Goal: Task Accomplishment & Management: Complete application form

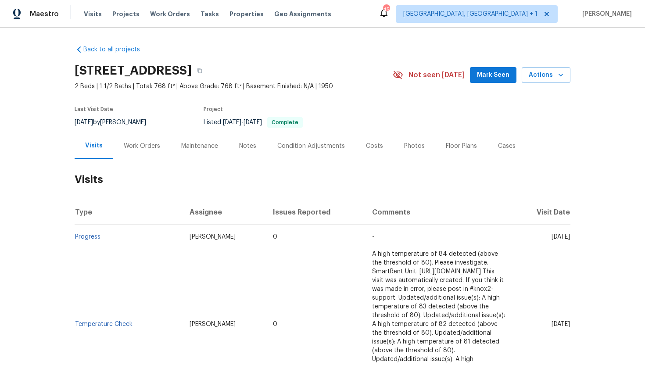
click at [143, 146] on div "Work Orders" at bounding box center [142, 146] width 36 height 9
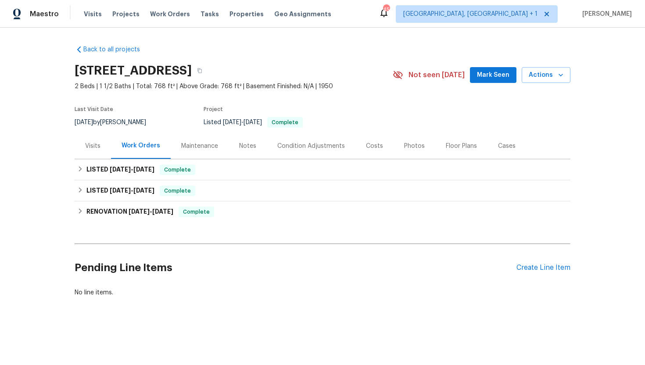
click at [92, 156] on div "Visits" at bounding box center [93, 146] width 36 height 26
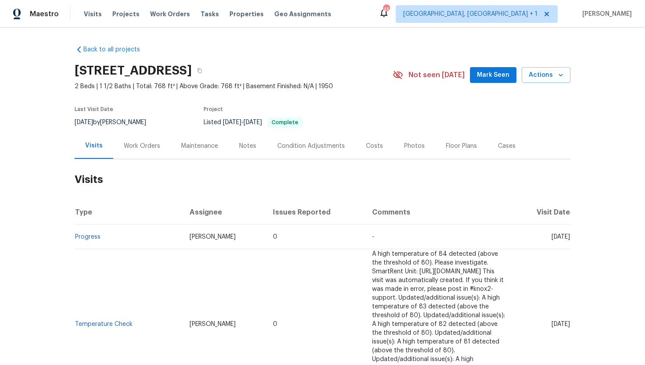
drag, startPoint x: 539, startPoint y: 237, endPoint x: 570, endPoint y: 242, distance: 32.0
click at [570, 242] on div "Back to all projects 5176 Clarendon Rd, Indianapolis, IN 46208 2 Beds | 1 1/2 B…" at bounding box center [322, 196] width 645 height 337
copy span "Jul 31 2025"
click at [150, 151] on div "Work Orders" at bounding box center [141, 146] width 57 height 26
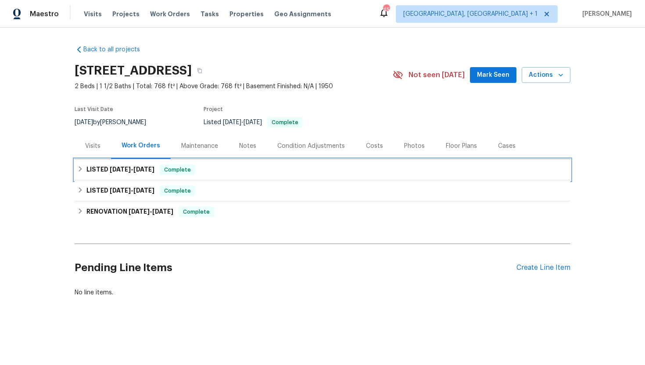
click at [159, 172] on div "LISTED 8/14/25 - 8/14/25 Complete" at bounding box center [322, 170] width 490 height 11
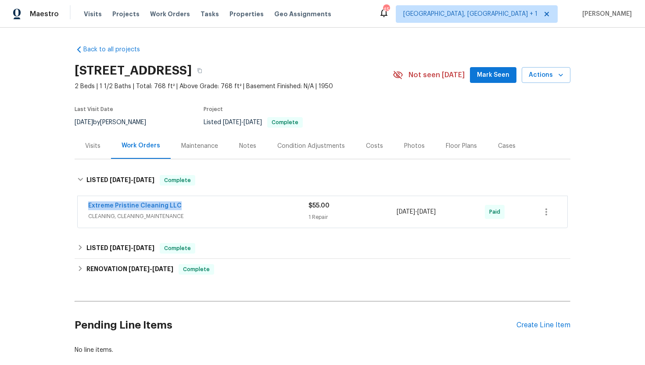
drag, startPoint x: 183, startPoint y: 206, endPoint x: 66, endPoint y: 205, distance: 117.1
click at [66, 205] on div "Back to all projects 5176 Clarendon Rd, Indianapolis, IN 46208 2 Beds | 1 1/2 B…" at bounding box center [322, 196] width 645 height 337
copy link "Extreme Pristine Cleaning LLC"
drag, startPoint x: 459, startPoint y: 213, endPoint x: 393, endPoint y: 213, distance: 65.8
click at [393, 213] on div "Extreme Pristine Cleaning LLC CLEANING, CLEANING_MAINTENANCE $55.00 1 Repair 8/…" at bounding box center [311, 211] width 447 height 21
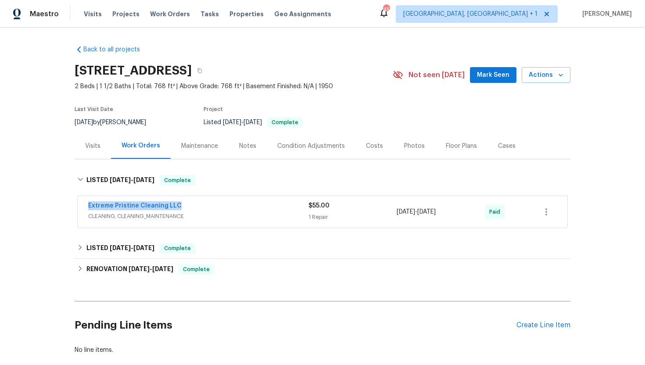
copy div "8/14/2025 - 8/14/2025"
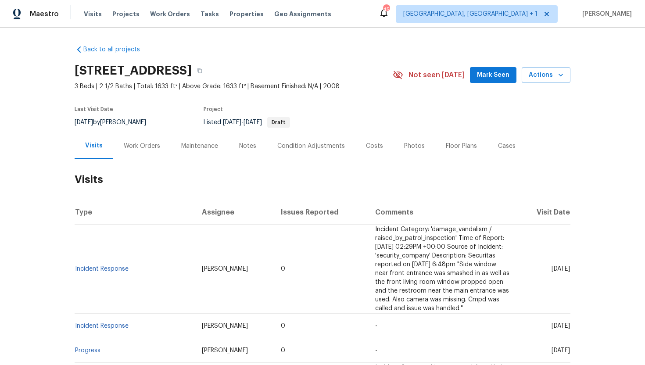
click at [143, 143] on div "Work Orders" at bounding box center [142, 146] width 36 height 9
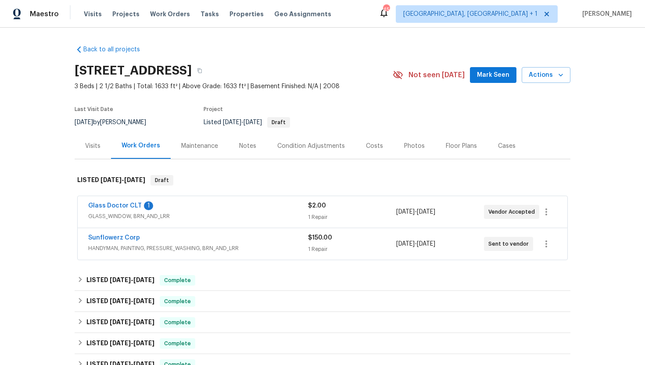
scroll to position [17, 0]
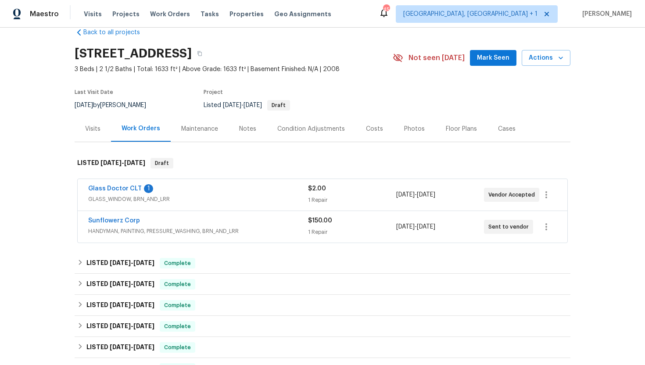
click at [193, 199] on span "GLASS_WINDOW, BRN_AND_LRR" at bounding box center [198, 199] width 220 height 9
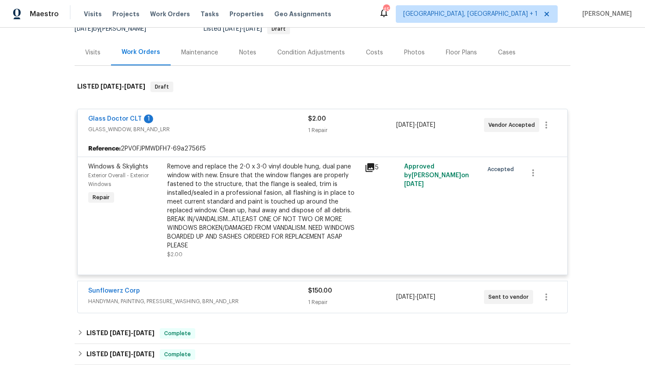
scroll to position [114, 0]
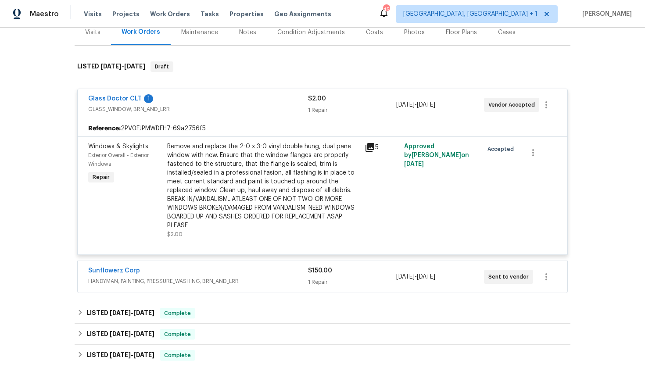
click at [267, 269] on div "Sunflowerz Corp" at bounding box center [198, 271] width 220 height 11
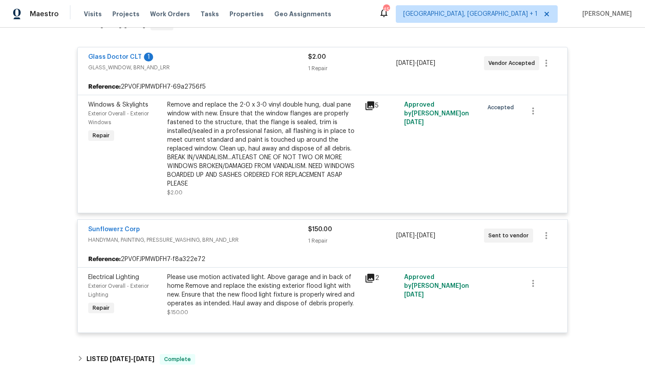
scroll to position [0, 0]
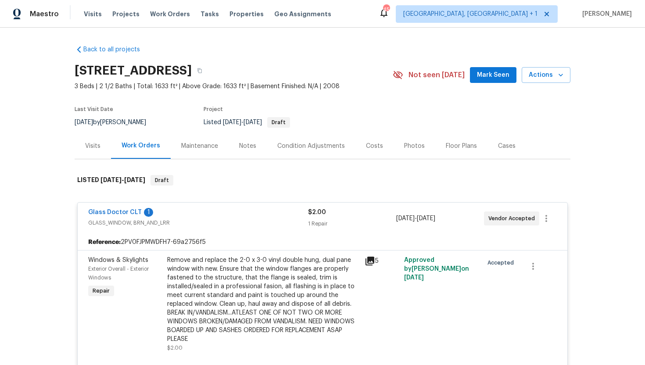
click at [89, 147] on div "Visits" at bounding box center [92, 146] width 15 height 9
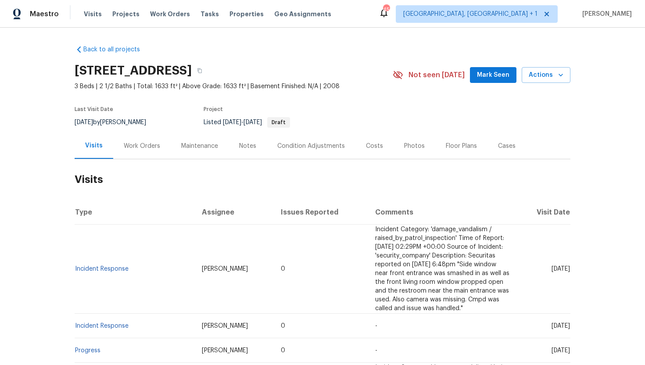
drag, startPoint x: 534, startPoint y: 261, endPoint x: 569, endPoint y: 263, distance: 35.1
click at [569, 263] on td "[DATE]" at bounding box center [544, 269] width 54 height 89
copy span "[DATE]"
click at [135, 138] on div "Work Orders" at bounding box center [141, 146] width 57 height 26
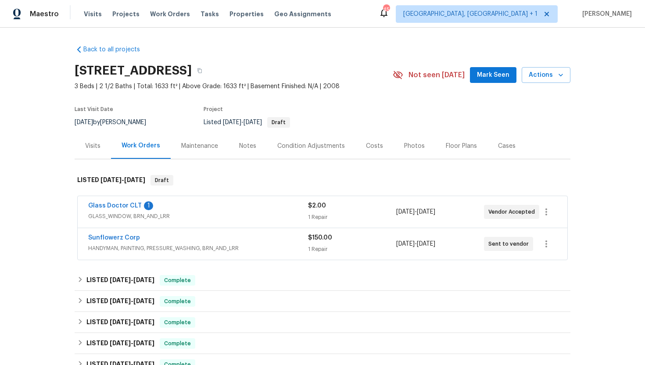
scroll to position [37, 0]
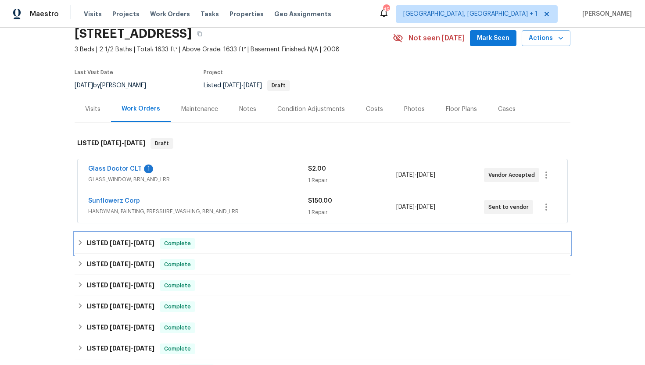
click at [205, 235] on div "LISTED 8/27/25 - 8/28/25 Complete" at bounding box center [323, 243] width 496 height 21
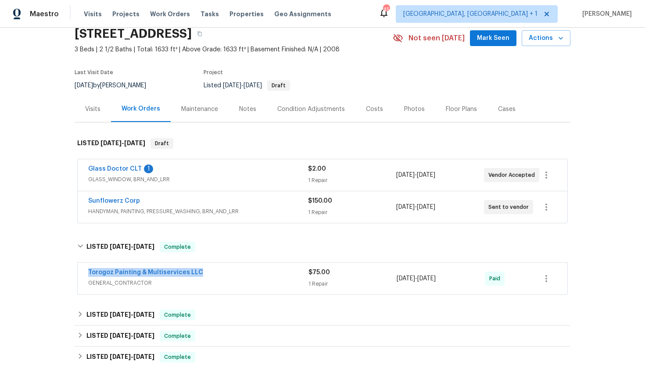
drag, startPoint x: 207, startPoint y: 272, endPoint x: 62, endPoint y: 271, distance: 144.8
click at [62, 271] on div "Back to all projects 1121 Swearngan Ridge Ct, Charlotte, NC 28216 3 Beds | 2 1/…" at bounding box center [322, 196] width 645 height 337
copy link "Torogoz Painting & Multiservices LLC"
drag, startPoint x: 448, startPoint y: 281, endPoint x: 386, endPoint y: 281, distance: 62.7
click at [385, 281] on div "Torogoz Painting & Multiservices LLC GENERAL_CONTRACTOR $75.00 1 Repair 8/27/20…" at bounding box center [311, 278] width 447 height 21
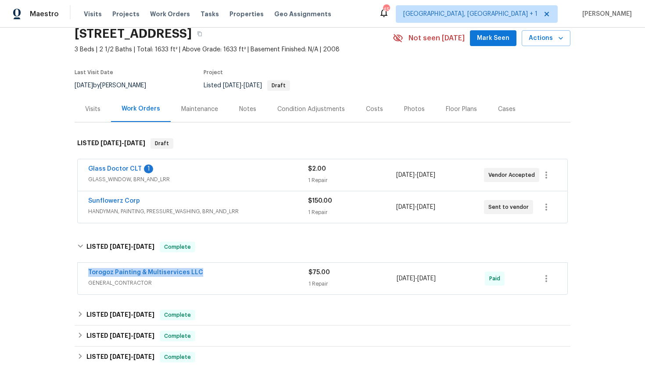
copy div "8/27/2025 - 8/28/2025"
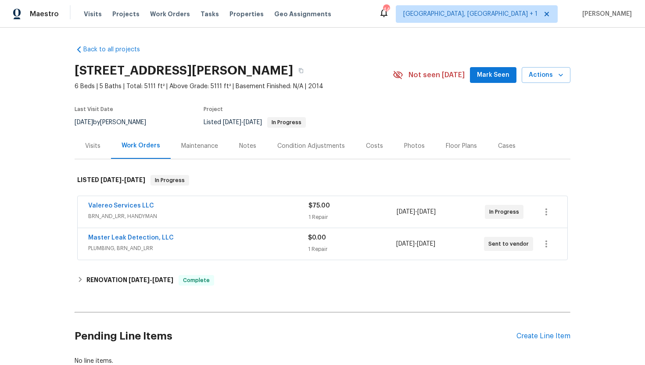
click at [192, 217] on span "BRN_AND_LRR, HANDYMAN" at bounding box center [198, 216] width 220 height 9
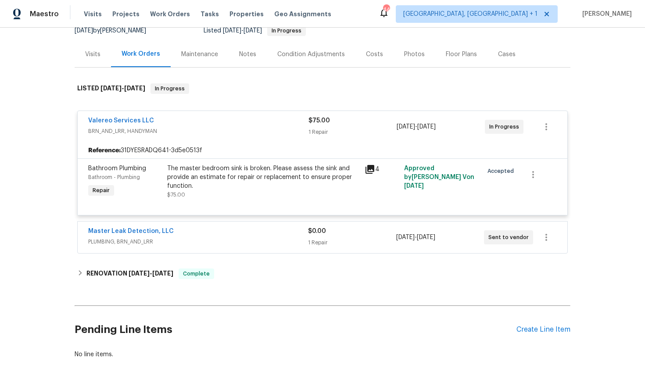
scroll to position [97, 0]
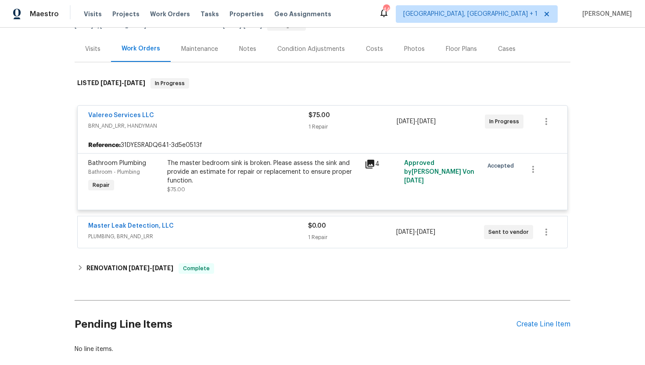
click at [247, 224] on div "Master Leak Detection, LLC" at bounding box center [198, 227] width 220 height 11
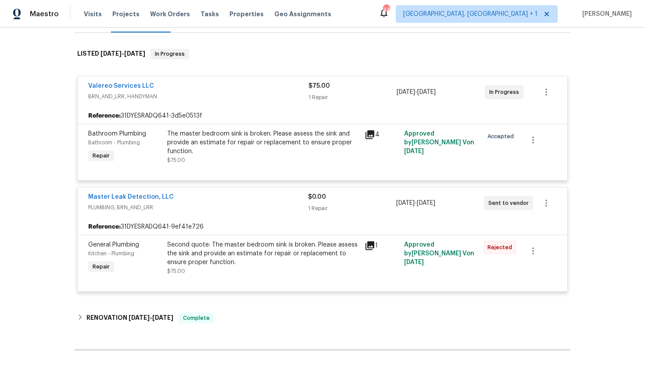
scroll to position [102, 0]
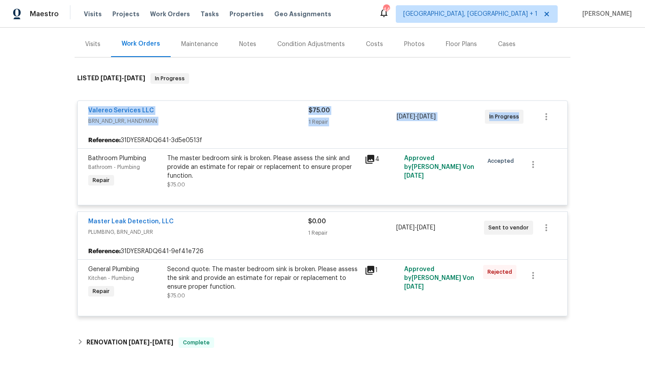
drag, startPoint x: 513, startPoint y: 119, endPoint x: 79, endPoint y: 111, distance: 433.9
click at [79, 111] on div "Valereo Services LLC BRN_AND_LRR, HANDYMAN $75.00 1 Repair 8/22/2025 - 8/28/202…" at bounding box center [323, 117] width 490 height 32
copy div "Valereo Services LLC BRN_AND_LRR, HANDYMAN $75.00 1 Repair 8/22/2025 - 8/28/202…"
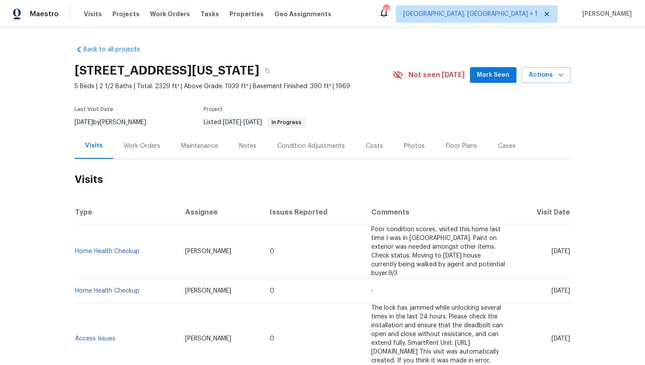
drag, startPoint x: 532, startPoint y: 241, endPoint x: 570, endPoint y: 247, distance: 38.6
click at [570, 247] on div "Back to all projects [STREET_ADDRESS][US_STATE] 5 Beds | 2 1/2 Baths | Total: 2…" at bounding box center [322, 196] width 645 height 337
copy span "Sep 04 2025"
click at [142, 143] on div "Work Orders" at bounding box center [142, 146] width 36 height 9
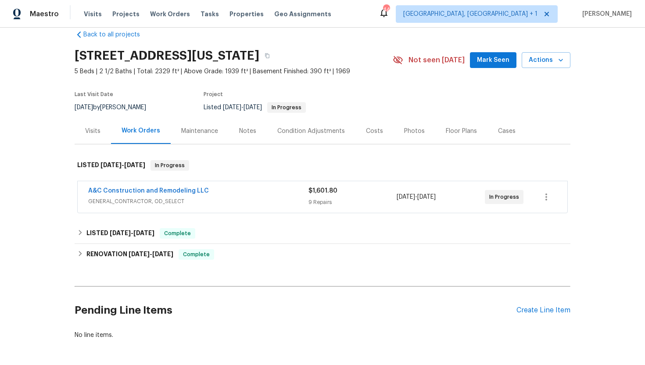
scroll to position [23, 0]
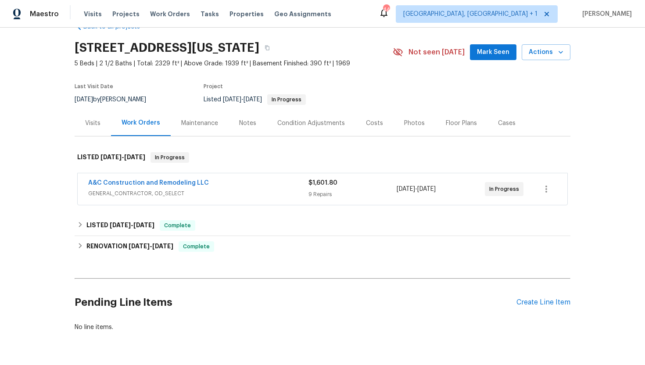
click at [205, 190] on span "GENERAL_CONTRACTOR, OD_SELECT" at bounding box center [198, 193] width 220 height 9
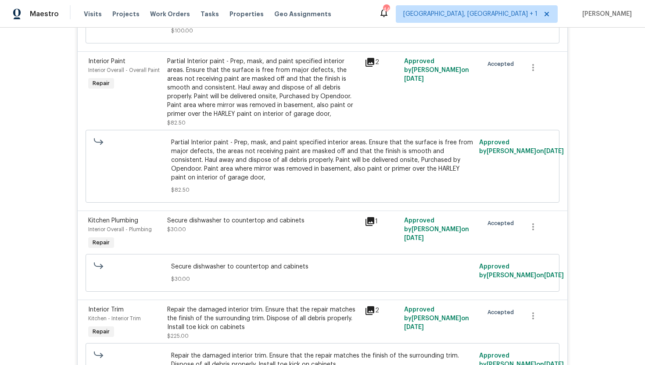
scroll to position [1188, 0]
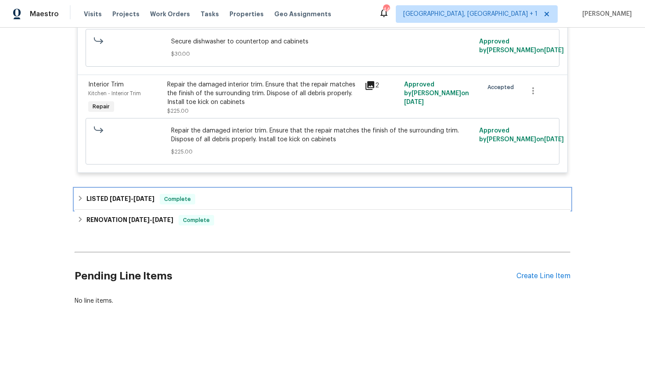
click at [195, 207] on div "LISTED 6/27/25 - 6/28/25 Complete" at bounding box center [323, 199] width 496 height 21
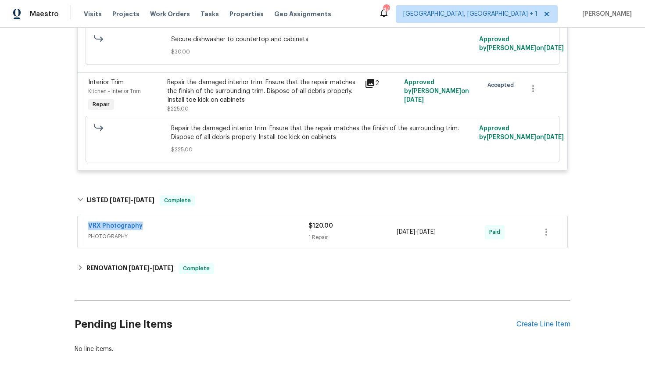
drag, startPoint x: 161, startPoint y: 231, endPoint x: 80, endPoint y: 230, distance: 80.7
click at [80, 230] on div "VRX Photography PHOTOGRAPHY $120.00 1 Repair 6/27/2025 - 6/28/2025 Paid" at bounding box center [323, 232] width 490 height 32
copy link "VRX Photography"
drag, startPoint x: 461, startPoint y: 233, endPoint x: 383, endPoint y: 234, distance: 78.5
click at [383, 234] on div "VRX Photography PHOTOGRAPHY $120.00 1 Repair 6/27/2025 - 6/28/2025 Paid" at bounding box center [311, 232] width 447 height 21
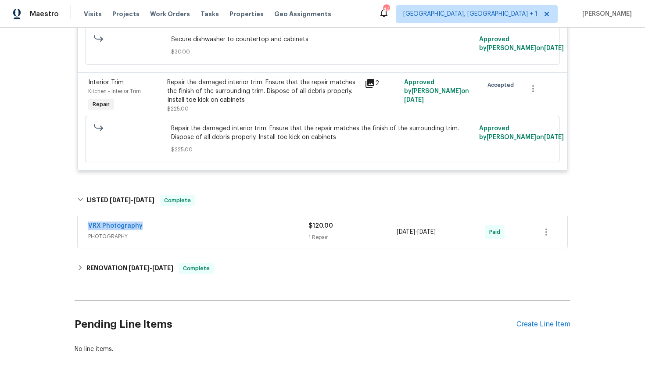
copy div "1 Repair 6/27/2025 - 6/28/2025"
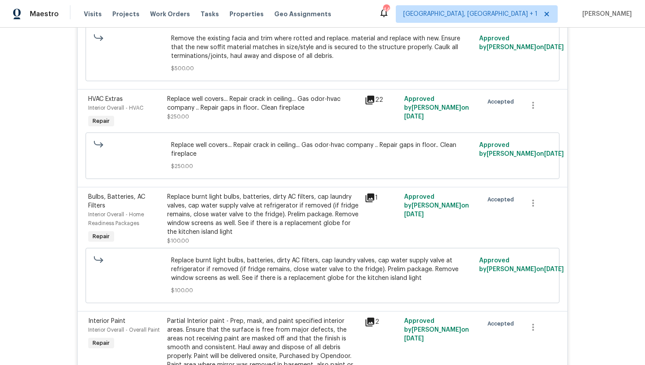
scroll to position [0, 0]
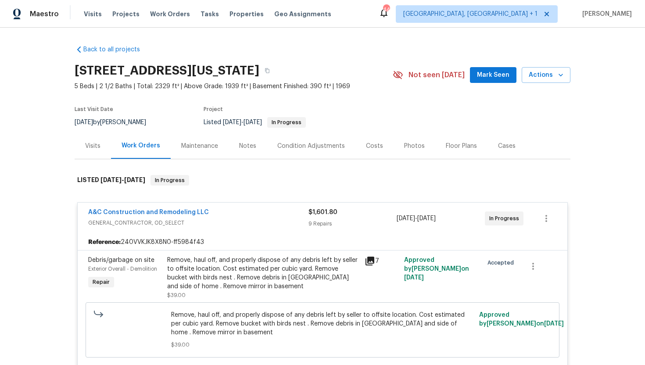
click at [90, 154] on div "Visits" at bounding box center [93, 146] width 36 height 26
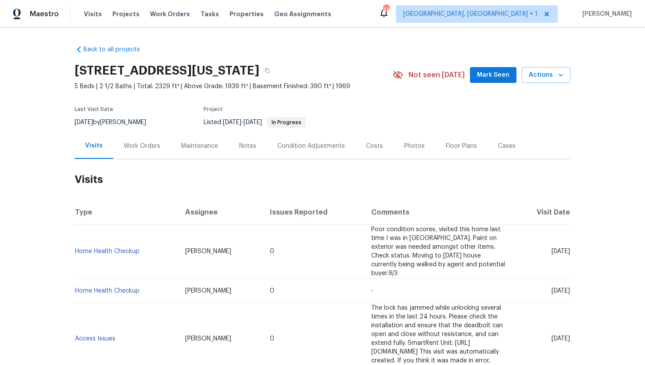
click at [497, 153] on div "Cases" at bounding box center [506, 146] width 39 height 26
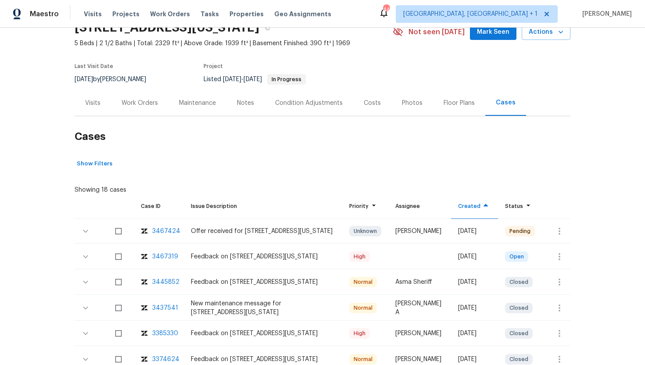
scroll to position [154, 0]
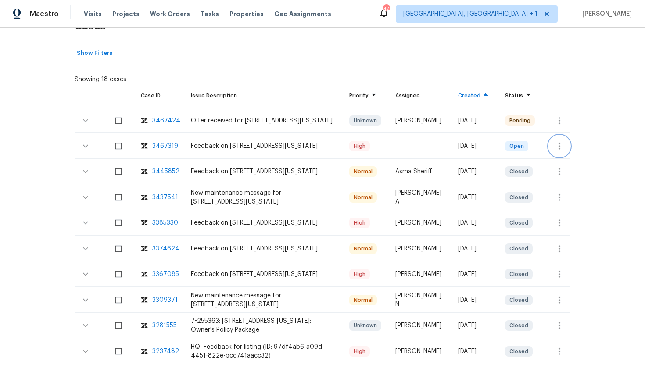
click at [562, 137] on button "button" at bounding box center [559, 146] width 21 height 21
click at [565, 150] on li "Create a visit" at bounding box center [593, 146] width 91 height 14
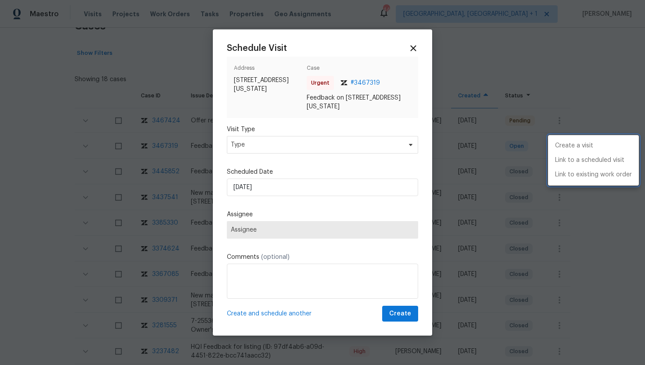
click at [279, 137] on div at bounding box center [322, 182] width 645 height 365
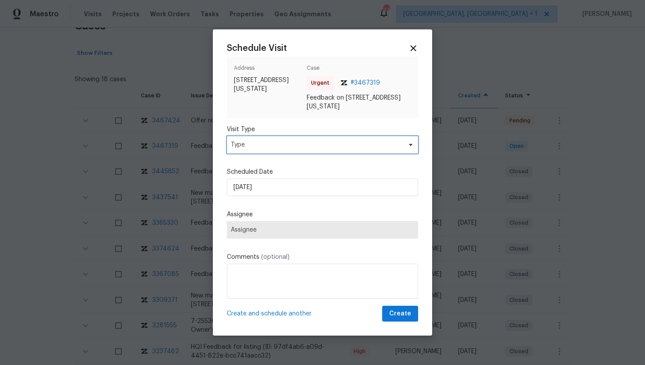
click at [279, 148] on span "Type" at bounding box center [316, 144] width 171 height 9
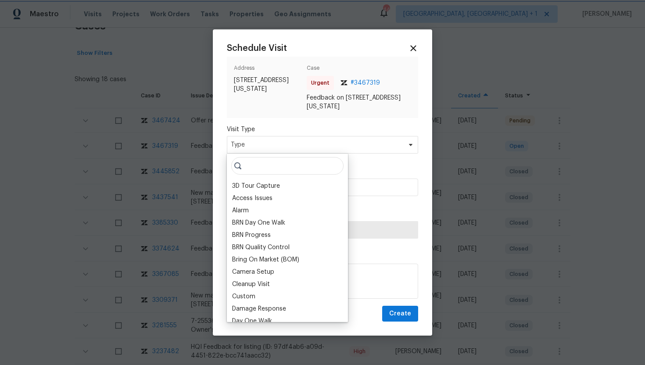
click at [279, 147] on span "Type" at bounding box center [316, 144] width 171 height 9
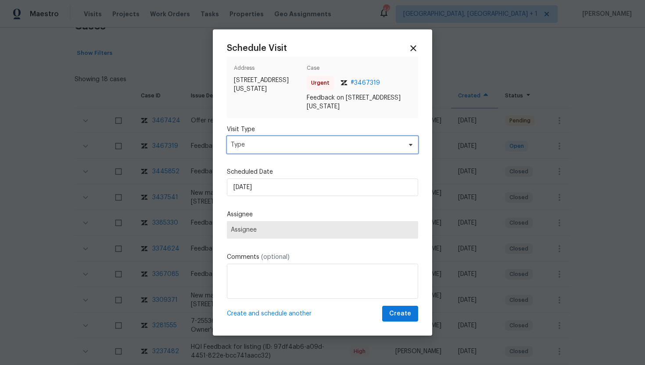
click at [279, 146] on span "Type" at bounding box center [316, 144] width 171 height 9
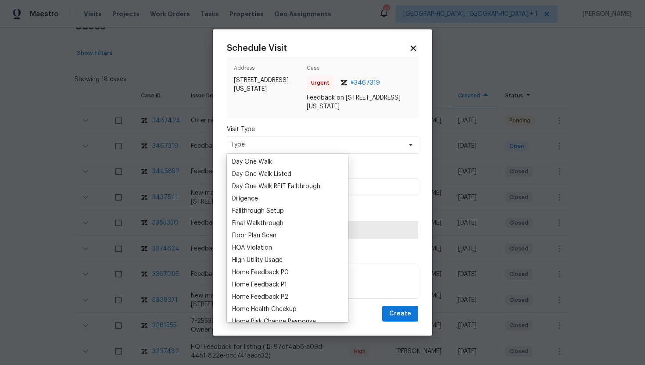
scroll to position [227, 0]
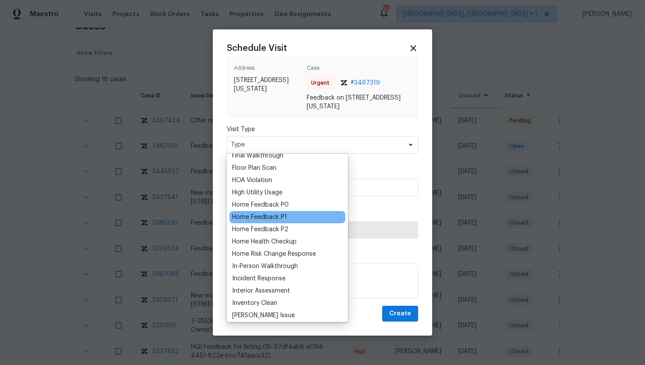
click at [279, 218] on div "Home Feedback P1" at bounding box center [259, 217] width 55 height 9
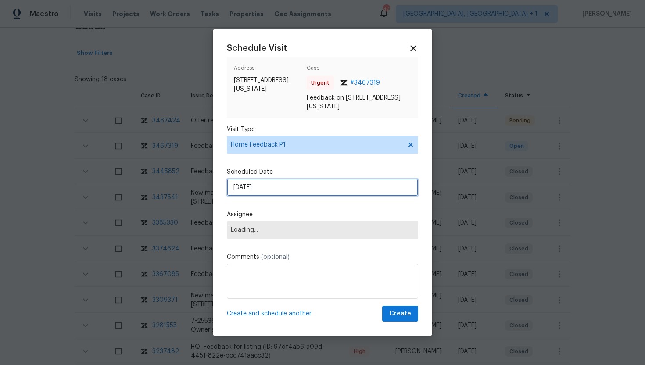
click at [274, 188] on input "9/5/2025" at bounding box center [322, 188] width 191 height 18
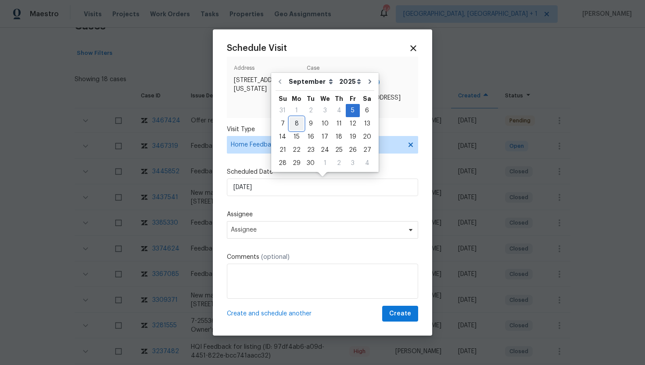
click at [295, 127] on div "8" at bounding box center [297, 124] width 14 height 12
type input "9/8/2025"
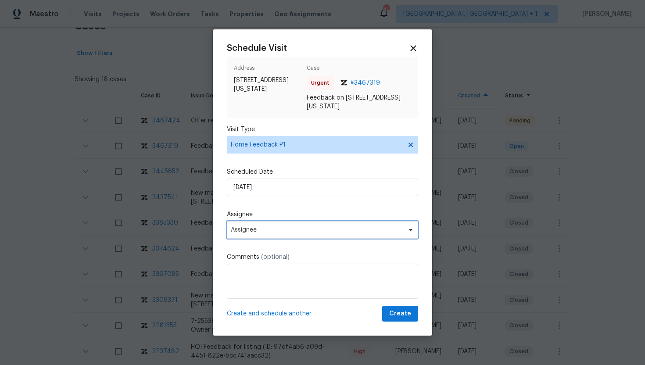
click at [275, 237] on span "Assignee" at bounding box center [322, 230] width 191 height 18
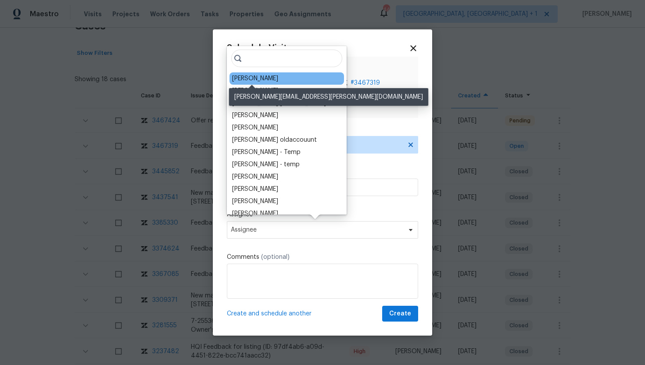
click at [266, 78] on div "Joshua Beatty" at bounding box center [255, 78] width 46 height 9
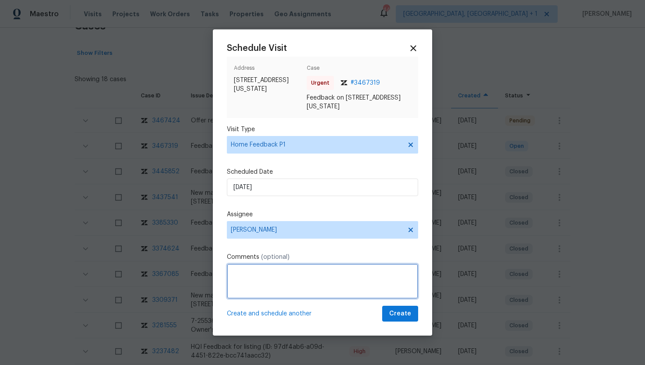
click at [267, 275] on textarea at bounding box center [322, 281] width 191 height 35
paste textarea "Feedback Message: Back door was open to enclosed porch and door unlocked from b…"
type textarea "Feedback Message: Back door was open to enclosed porch and door unlocked from b…"
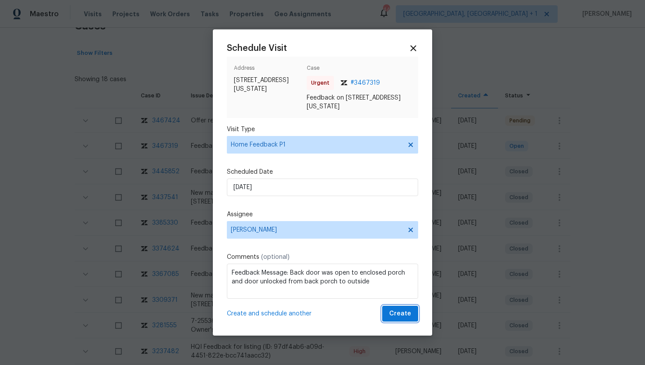
click at [403, 313] on span "Create" at bounding box center [400, 313] width 22 height 11
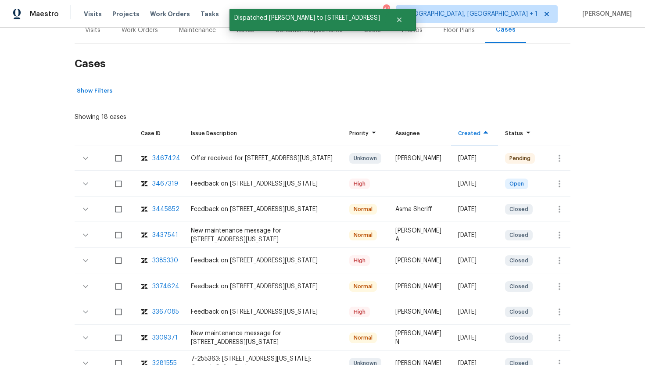
scroll to position [69, 0]
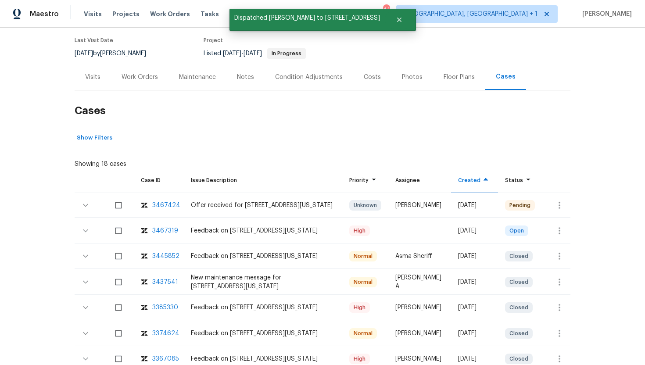
click at [93, 74] on div "Visits" at bounding box center [92, 77] width 15 height 9
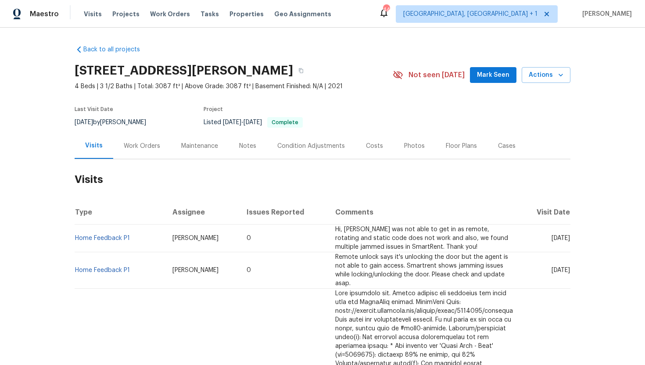
click at [156, 145] on div "Work Orders" at bounding box center [142, 146] width 36 height 9
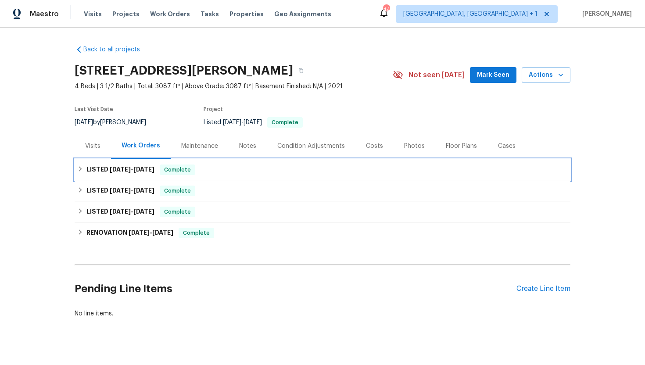
click at [154, 170] on div "LISTED 7/8/25 - 8/1/25 Complete" at bounding box center [322, 170] width 490 height 11
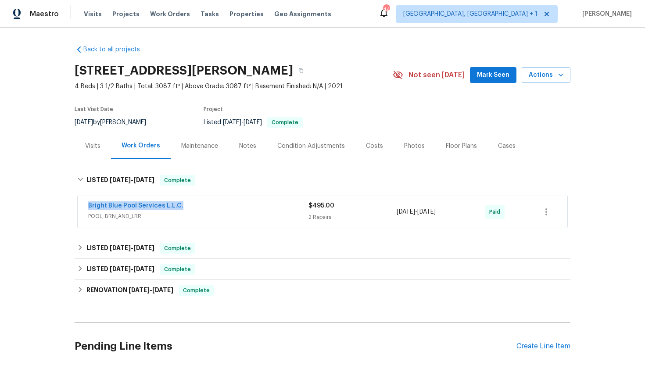
drag, startPoint x: 192, startPoint y: 206, endPoint x: 63, endPoint y: 204, distance: 128.6
click at [63, 204] on div "Back to all projects 11663 W Luxton Ln, Avondale, AZ 85323 4 Beds | 3 1/2 Baths…" at bounding box center [322, 196] width 645 height 337
copy link "Bright Blue Pool Services L.L.C."
drag, startPoint x: 458, startPoint y: 217, endPoint x: 393, endPoint y: 216, distance: 65.8
click at [393, 216] on div "Bright Blue Pool Services L.L.C. POOL, BRN_AND_LRR $495.00 2 Repairs 7/8/2025 -…" at bounding box center [311, 211] width 447 height 21
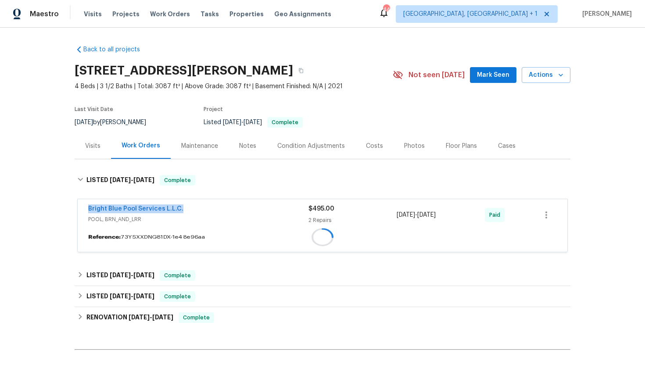
copy div "7/8/2025 - 8/1/2025"
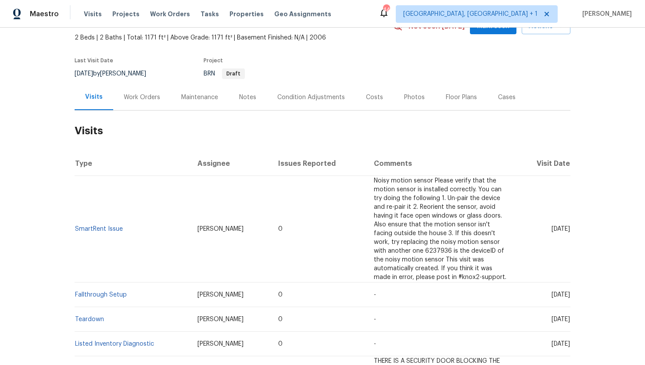
click at [136, 97] on div "Work Orders" at bounding box center [142, 97] width 36 height 9
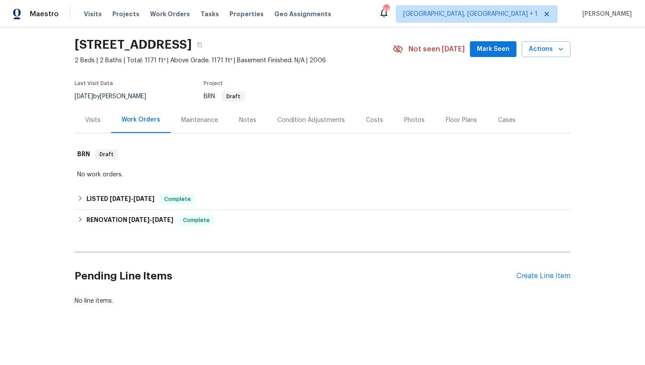
scroll to position [26, 0]
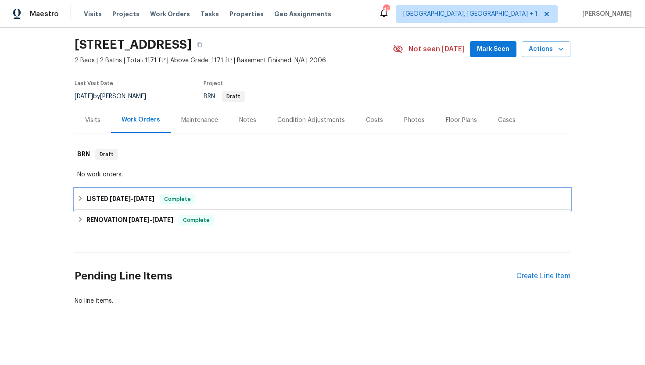
click at [157, 192] on div "LISTED [DATE] - [DATE] Complete" at bounding box center [323, 199] width 496 height 21
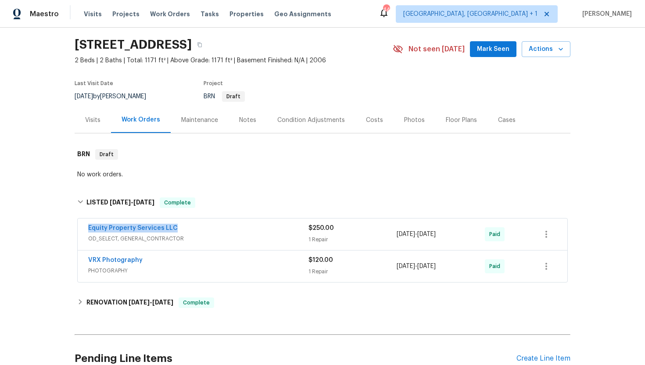
drag, startPoint x: 185, startPoint y: 227, endPoint x: 75, endPoint y: 227, distance: 110.5
click at [74, 227] on div "Back to all projects [STREET_ADDRESS] 2 Beds | 2 Baths | Total: 1171 ft² | Abov…" at bounding box center [322, 196] width 645 height 337
copy link "Equity Property Services LLC"
drag, startPoint x: 452, startPoint y: 234, endPoint x: 373, endPoint y: 233, distance: 78.5
click at [373, 233] on div "Equity Property Services LLC OD_SELECT, GENERAL_CONTRACTOR $250.00 1 Repair [DA…" at bounding box center [311, 234] width 447 height 21
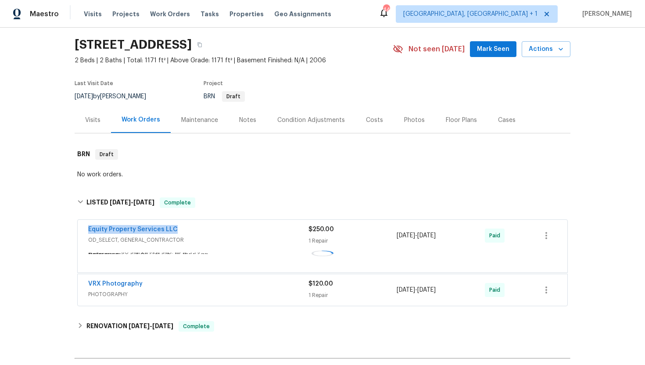
copy div "1 Repair [DATE] - [DATE]"
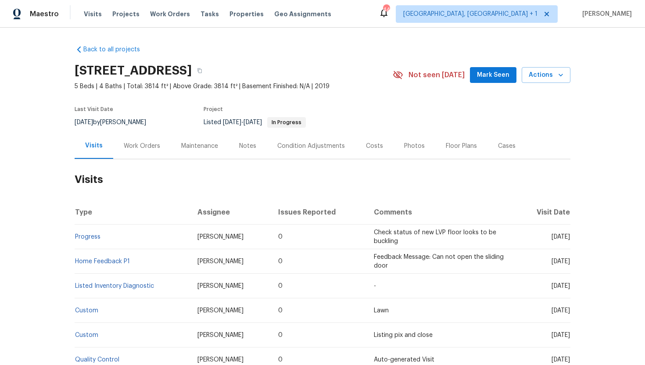
click at [126, 150] on div "Work Orders" at bounding box center [142, 146] width 36 height 9
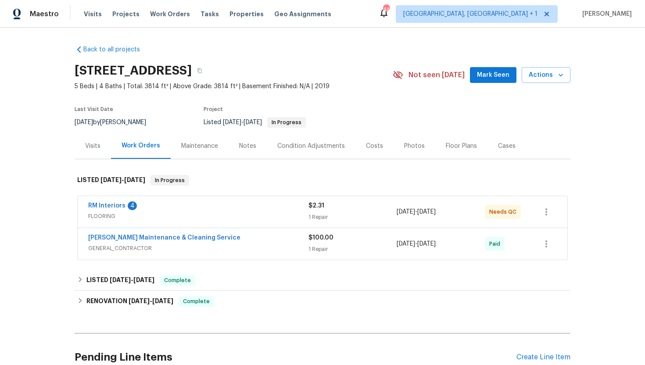
click at [182, 218] on span "FLOORING" at bounding box center [198, 216] width 220 height 9
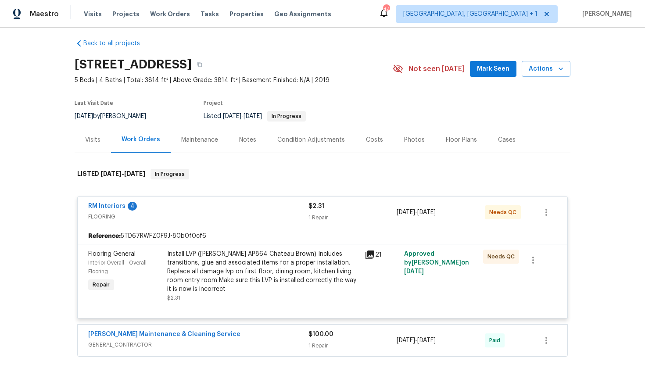
scroll to position [71, 0]
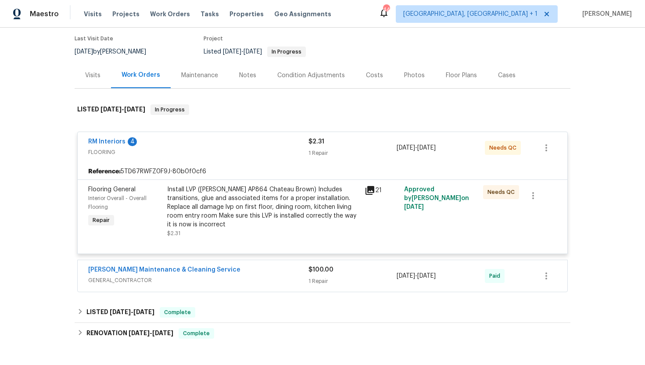
click at [230, 276] on span "GENERAL_CONTRACTOR" at bounding box center [198, 280] width 220 height 9
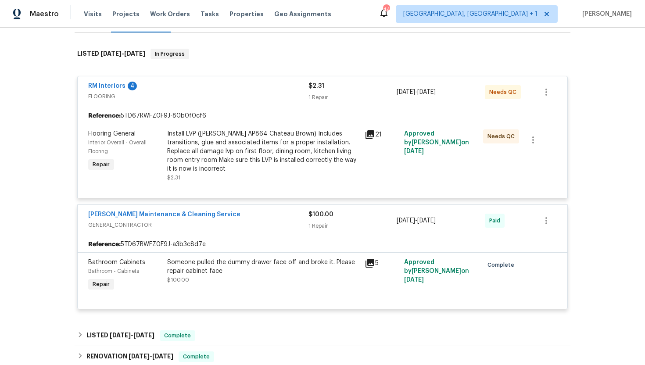
scroll to position [154, 0]
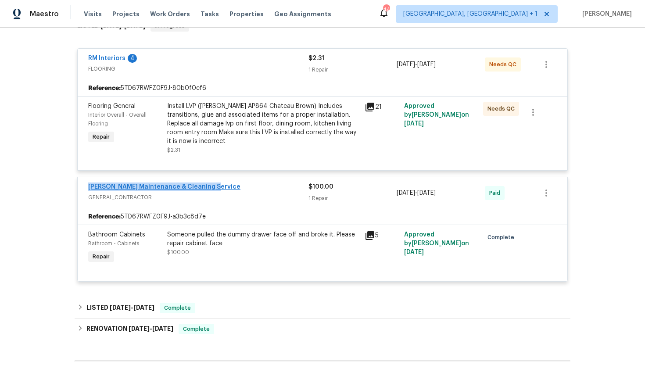
drag, startPoint x: 218, startPoint y: 191, endPoint x: 89, endPoint y: 185, distance: 129.5
click at [89, 185] on div "Baker's Maintenance & Cleaning Service" at bounding box center [198, 187] width 220 height 11
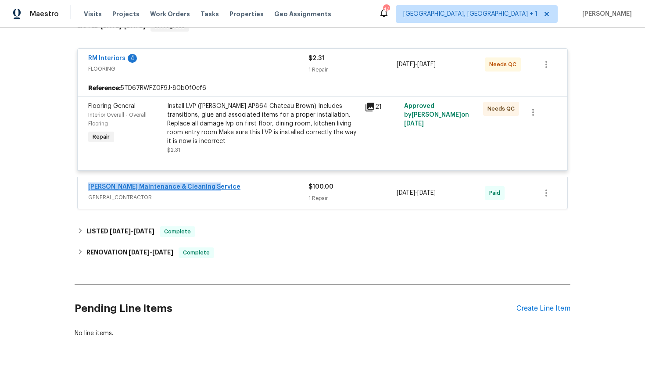
copy link "Baker's Maintenance & Cleaning Service"
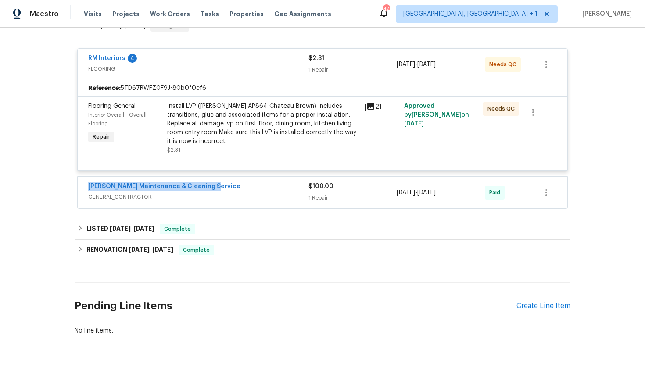
drag, startPoint x: 461, startPoint y: 193, endPoint x: 392, endPoint y: 193, distance: 68.9
click at [392, 193] on div "Baker's Maintenance & Cleaning Service GENERAL_CONTRACTOR $100.00 1 Repair 7/28…" at bounding box center [311, 192] width 447 height 21
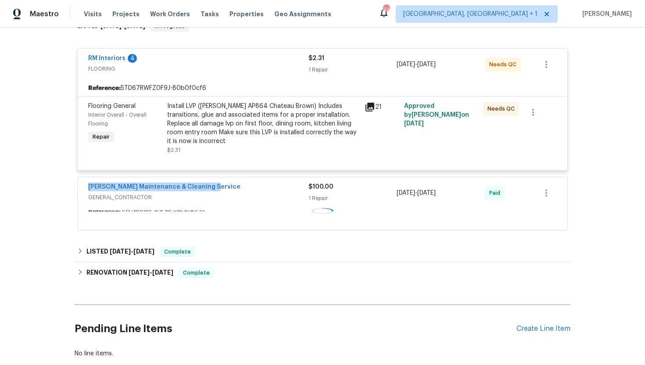
copy div "1 Repair 7/28/2025 - 8/15/2025"
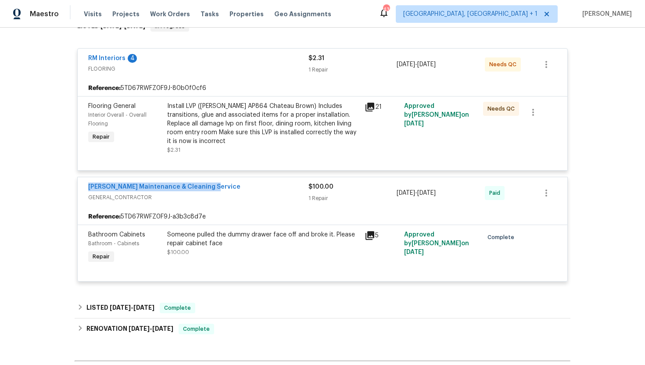
scroll to position [0, 0]
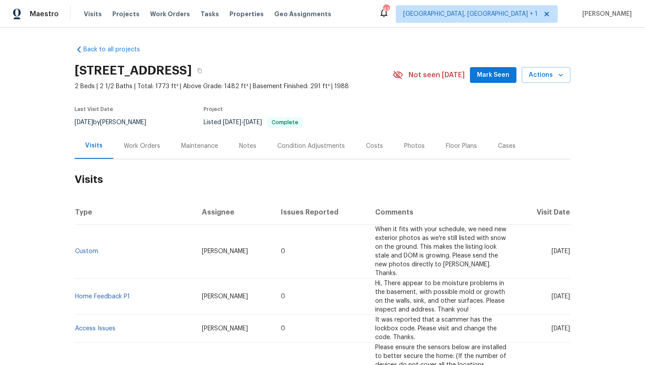
click at [131, 106] on div "Last Visit Date 7/31/2025 by Ken Nelson Project Listed 6/12/2025 - 6/20/2025 Co…" at bounding box center [223, 117] width 297 height 32
click at [138, 151] on div "Work Orders" at bounding box center [141, 146] width 57 height 26
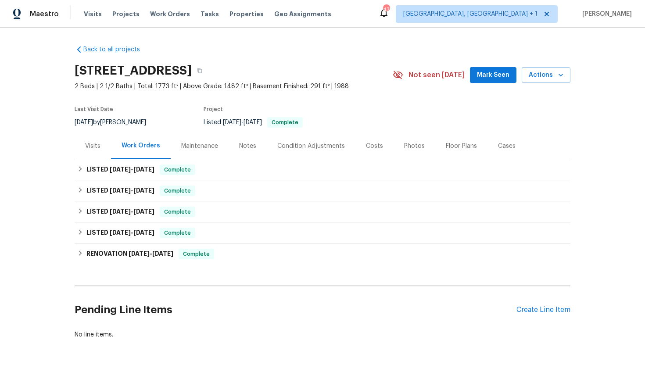
click at [89, 151] on div "Visits" at bounding box center [93, 146] width 36 height 26
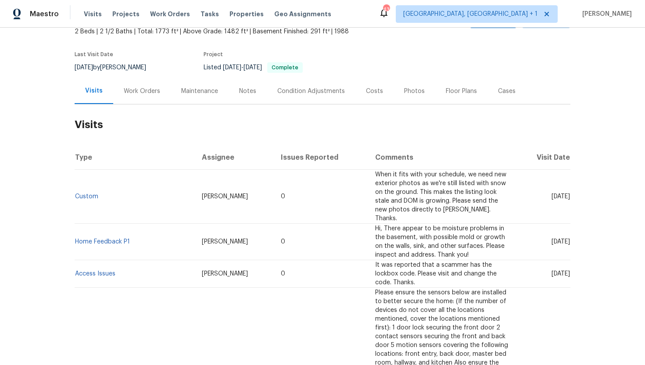
scroll to position [71, 0]
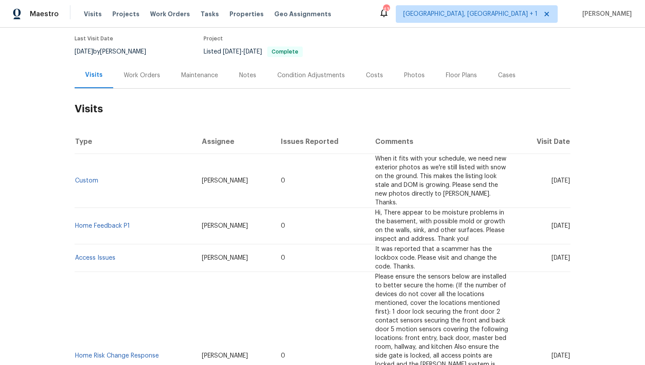
click at [138, 79] on div "Work Orders" at bounding box center [142, 75] width 36 height 9
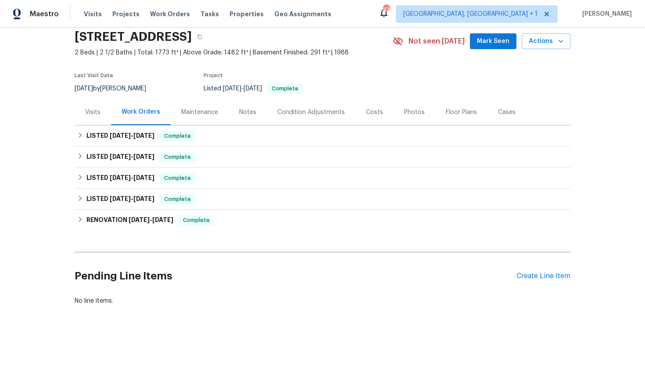
scroll to position [34, 0]
click at [165, 136] on div "LISTED 6/12/25 - 6/20/25 Complete" at bounding box center [322, 136] width 490 height 11
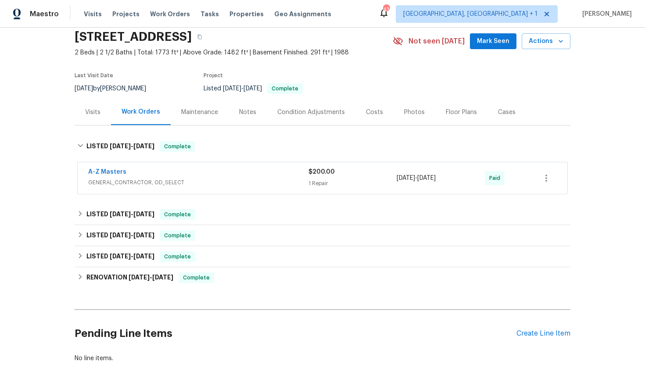
click at [189, 173] on div "A-Z Masters" at bounding box center [198, 173] width 220 height 11
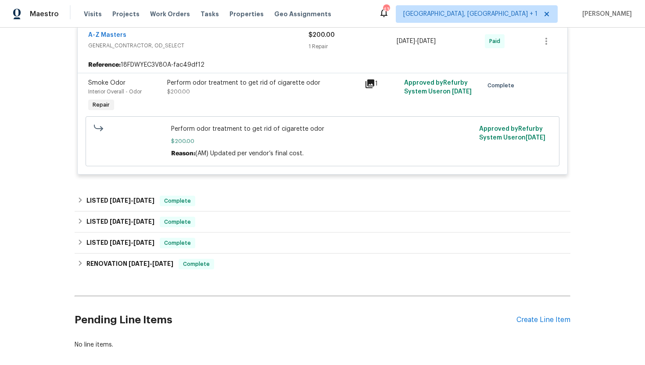
scroll to position [148, 0]
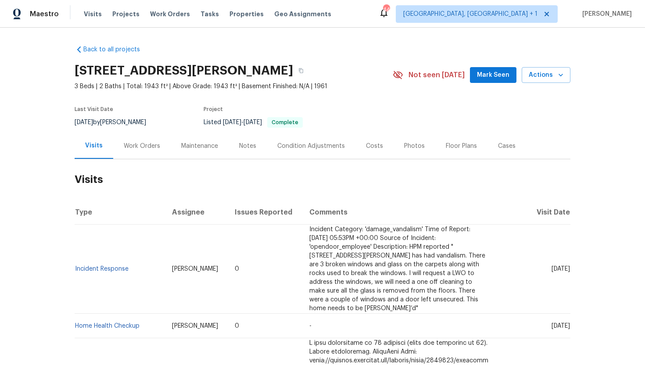
click at [503, 145] on div "Cases" at bounding box center [507, 146] width 18 height 9
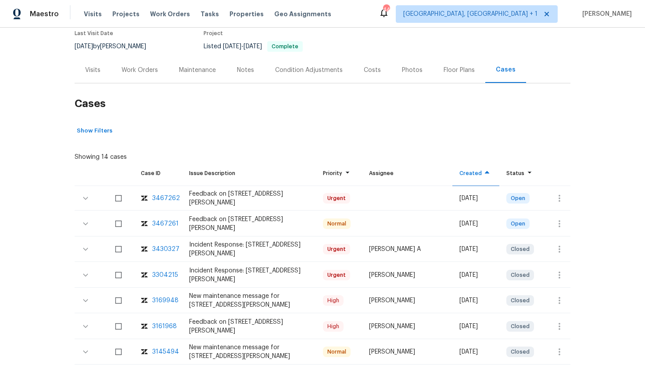
scroll to position [78, 0]
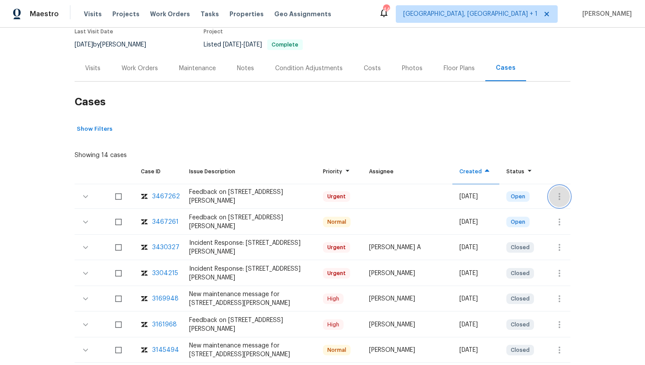
click at [558, 197] on icon "button" at bounding box center [559, 196] width 2 height 7
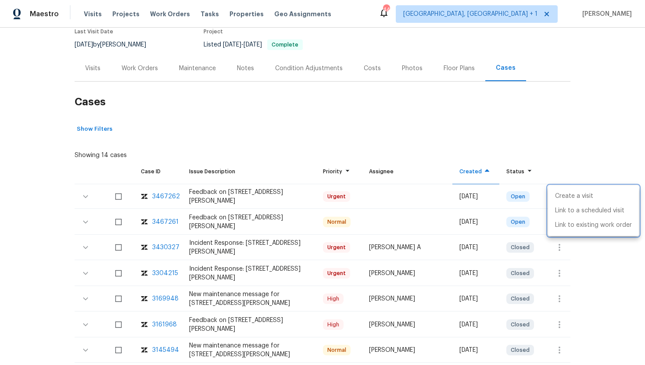
click at [246, 128] on div at bounding box center [322, 182] width 645 height 365
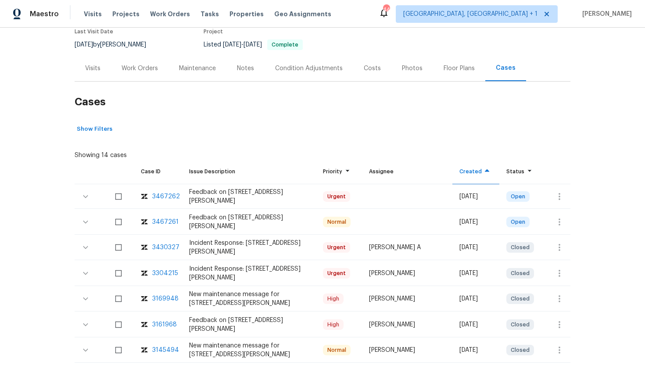
click at [102, 65] on div "Visits" at bounding box center [93, 68] width 36 height 26
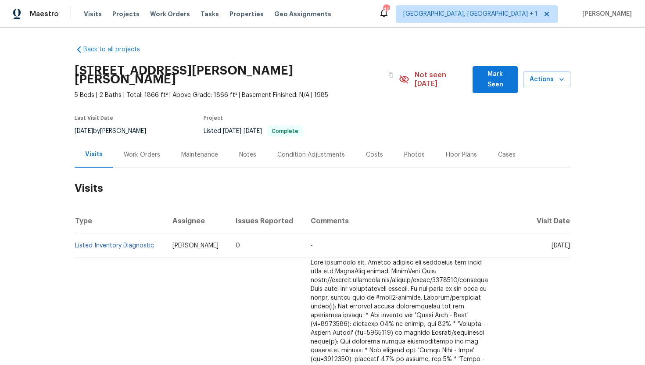
click at [138, 150] on div "Work Orders" at bounding box center [142, 154] width 36 height 9
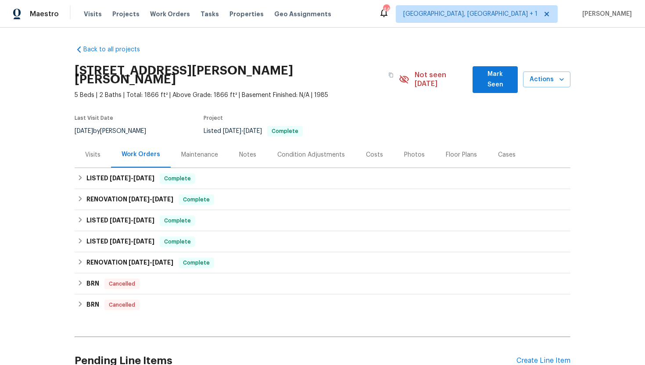
click at [98, 150] on div "Visits" at bounding box center [92, 154] width 15 height 9
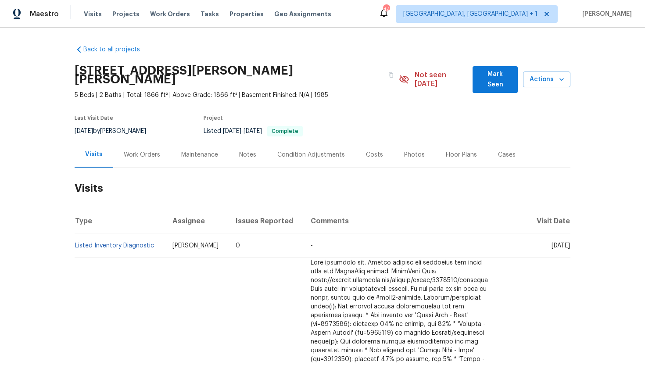
drag, startPoint x: 535, startPoint y: 236, endPoint x: 570, endPoint y: 240, distance: 35.7
click at [570, 240] on div "Back to all projects [STREET_ADDRESS][PERSON_NAME][PERSON_NAME] 5 Beds | 2 Bath…" at bounding box center [322, 196] width 645 height 337
copy span "[DATE]"
click at [153, 152] on div "Work Orders" at bounding box center [141, 155] width 57 height 26
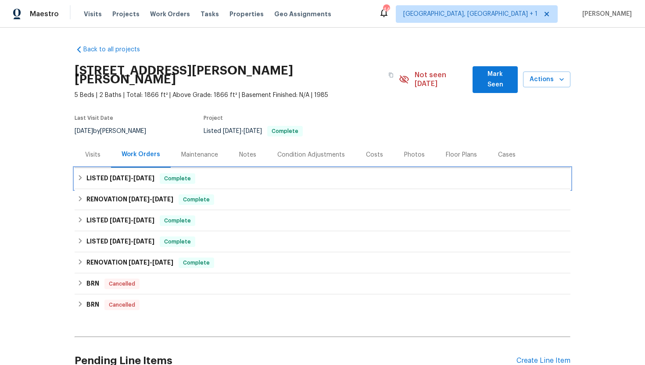
click at [154, 175] on span "[DATE]" at bounding box center [143, 178] width 21 height 6
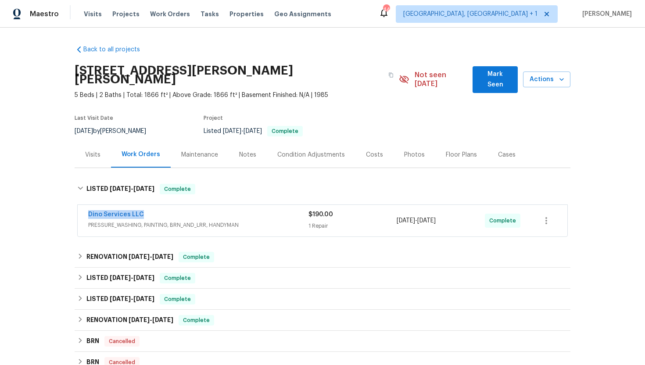
drag, startPoint x: 159, startPoint y: 204, endPoint x: 76, endPoint y: 207, distance: 82.9
click at [76, 207] on div "Dino Services LLC PRESSURE_WASHING, PAINTING, BRN_AND_LRR, HANDYMAN $190.00 1 R…" at bounding box center [323, 221] width 496 height 36
copy link "Dino Services LLC"
drag, startPoint x: 462, startPoint y: 213, endPoint x: 379, endPoint y: 213, distance: 82.9
click at [379, 213] on div "Dino Services LLC PRESSURE_WASHING, PAINTING, BRN_AND_LRR, HANDYMAN $190.00 1 R…" at bounding box center [311, 220] width 447 height 21
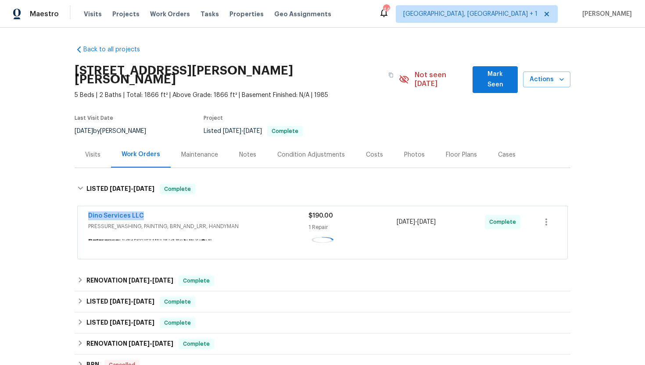
copy div "[DATE] - [DATE]"
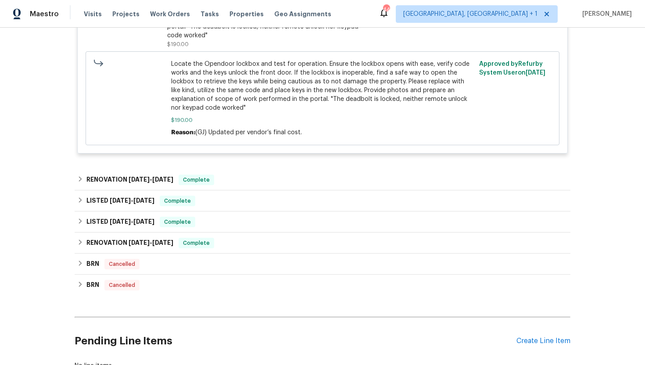
scroll to position [329, 0]
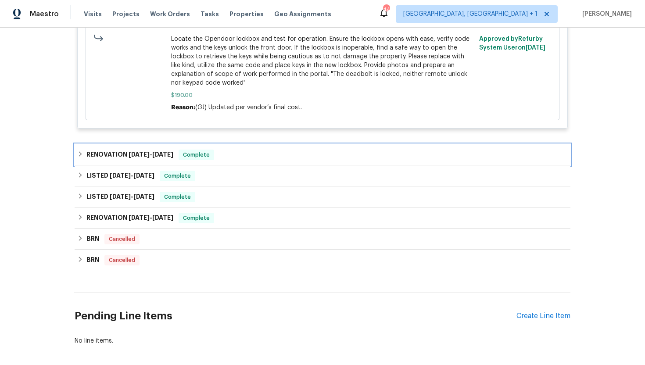
click at [176, 150] on div "RENOVATION [DATE] - [DATE] Complete" at bounding box center [322, 155] width 490 height 11
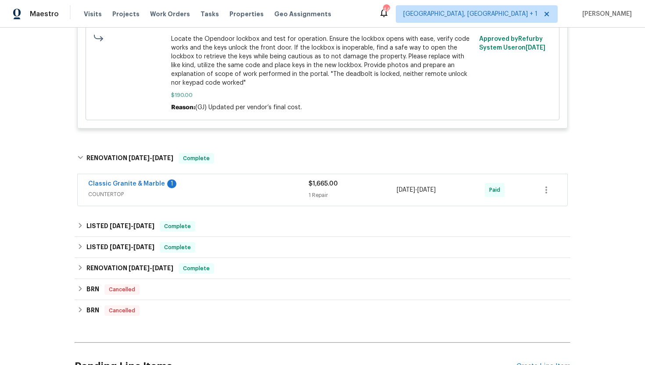
click at [181, 190] on span "COUNTERTOP" at bounding box center [198, 194] width 220 height 9
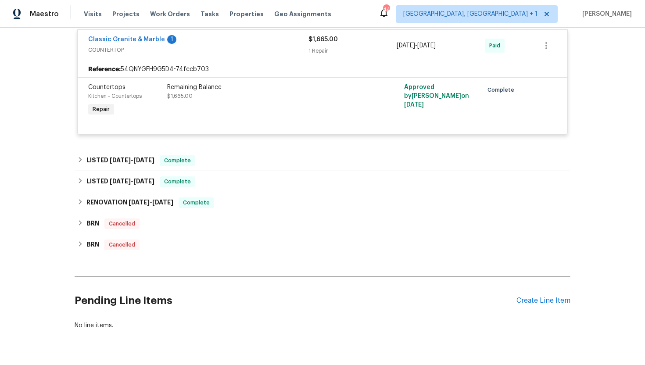
scroll to position [496, 0]
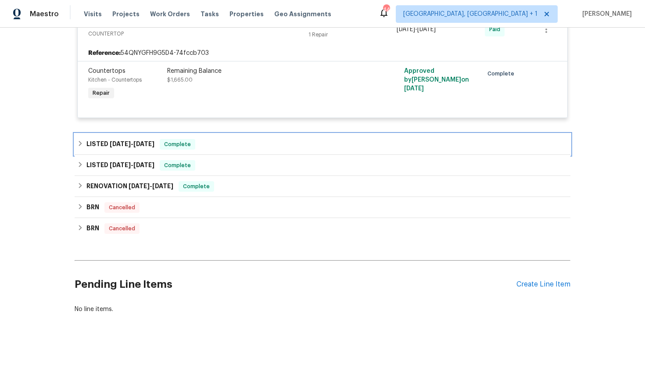
click at [183, 143] on div "LISTED [DATE] - [DATE] Complete" at bounding box center [323, 144] width 496 height 21
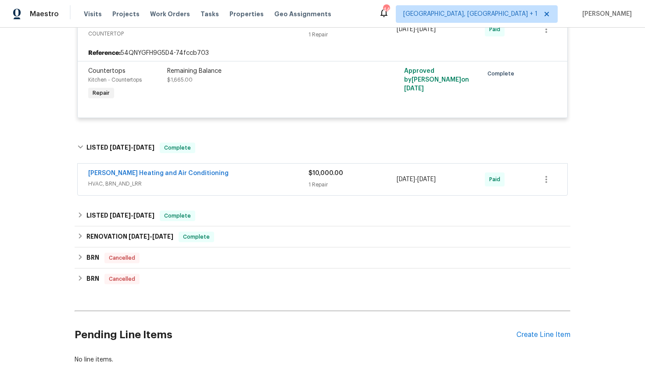
click at [195, 179] on span "HVAC, BRN_AND_LRR" at bounding box center [198, 183] width 220 height 9
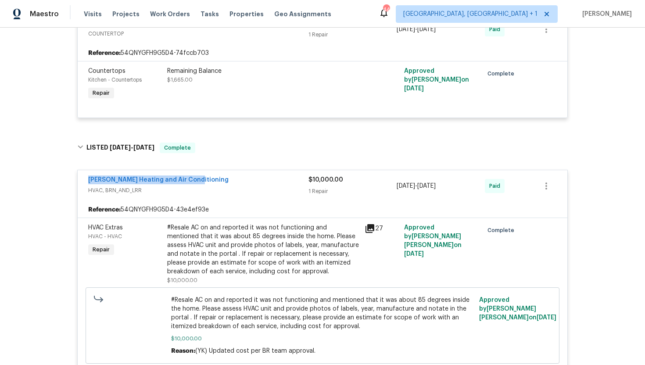
drag, startPoint x: 204, startPoint y: 170, endPoint x: 79, endPoint y: 175, distance: 126.0
click at [79, 175] on div "[PERSON_NAME] Heating and Air Conditioning HVAC, BRN_AND_LRR $10,000.00 1 Repai…" at bounding box center [323, 186] width 490 height 32
copy link "[PERSON_NAME] Heating and Air Conditioning"
drag, startPoint x: 465, startPoint y: 182, endPoint x: 391, endPoint y: 180, distance: 73.7
click at [391, 180] on div "[PERSON_NAME] Heating and Air Conditioning HVAC, BRN_AND_LRR $10,000.00 1 Repai…" at bounding box center [311, 185] width 447 height 21
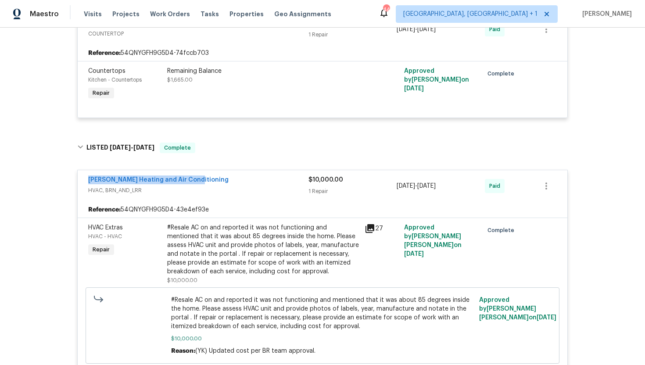
copy div "[DATE] - [DATE]"
